Goal: Browse casually: Explore the website without a specific task or goal

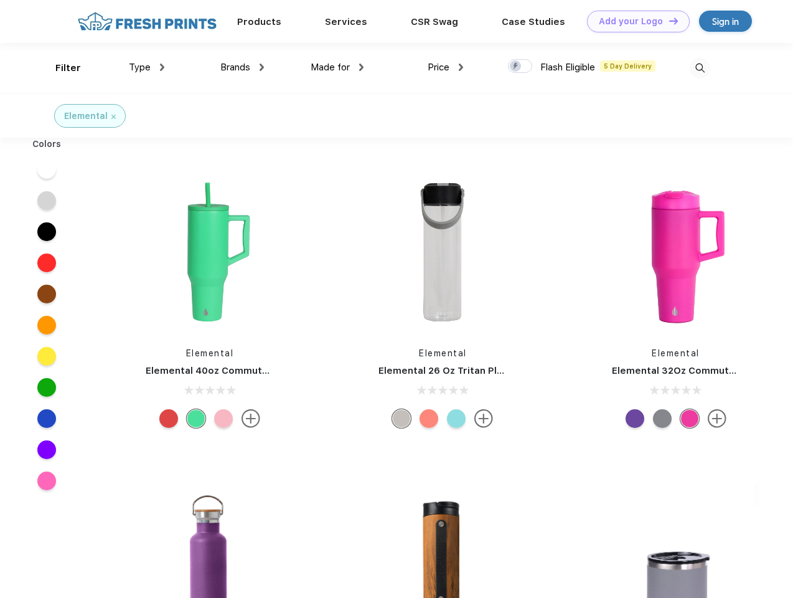
click at [634, 21] on link "Add your Logo Design Tool" at bounding box center [638, 22] width 103 height 22
click at [0, 0] on div "Design Tool" at bounding box center [0, 0] width 0 height 0
click at [668, 21] on link "Add your Logo Design Tool" at bounding box center [638, 22] width 103 height 22
click at [60, 68] on div "Filter" at bounding box center [68, 68] width 26 height 14
click at [147, 67] on span "Type" at bounding box center [140, 67] width 22 height 11
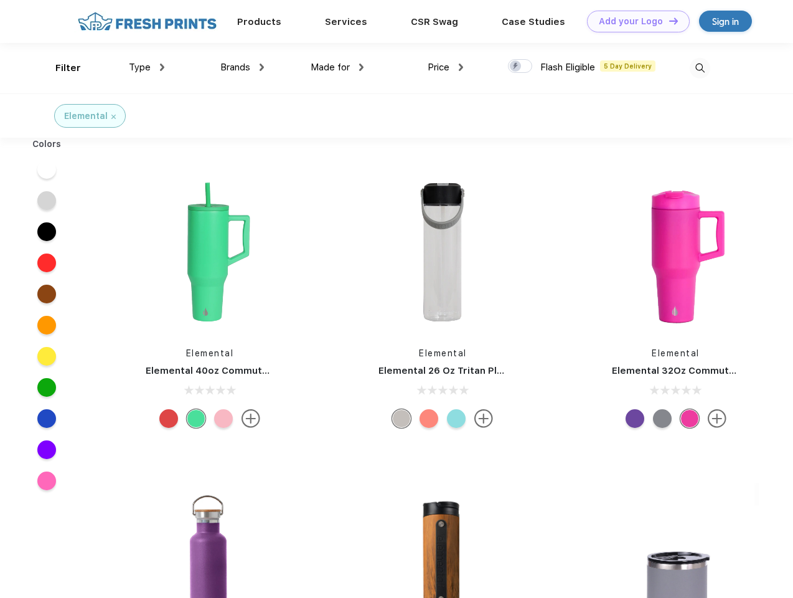
click at [242, 67] on span "Brands" at bounding box center [235, 67] width 30 height 11
click at [337, 67] on span "Made for" at bounding box center [330, 67] width 39 height 11
click at [446, 67] on span "Price" at bounding box center [439, 67] width 22 height 11
click at [520, 67] on div at bounding box center [520, 66] width 24 height 14
click at [516, 67] on input "checkbox" at bounding box center [512, 63] width 8 height 8
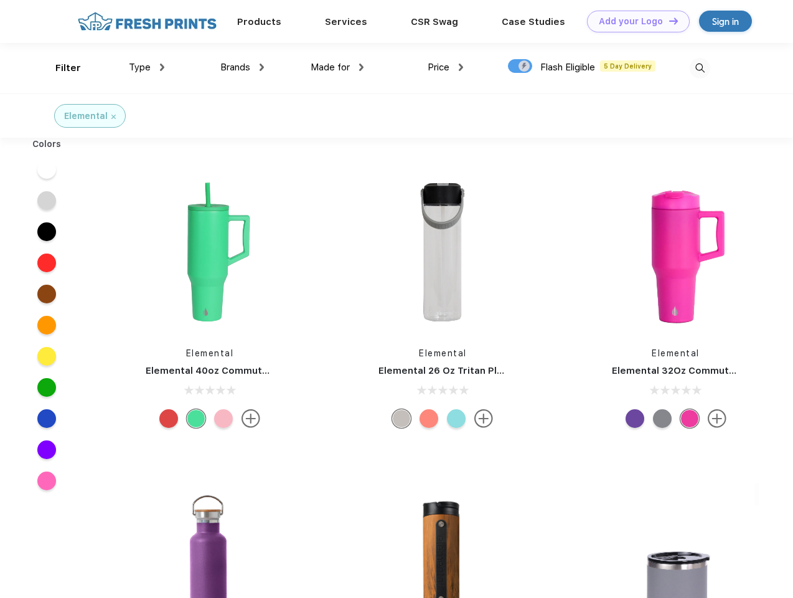
click at [700, 68] on img at bounding box center [700, 68] width 21 height 21
